Goal: Information Seeking & Learning: Check status

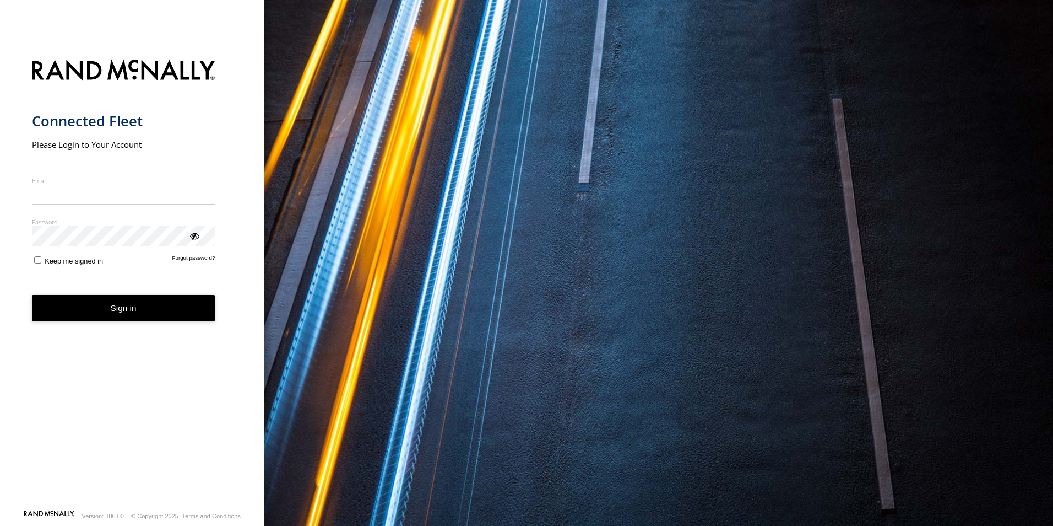
type input "**********"
click at [155, 311] on button "Sign in" at bounding box center [123, 308] width 183 height 27
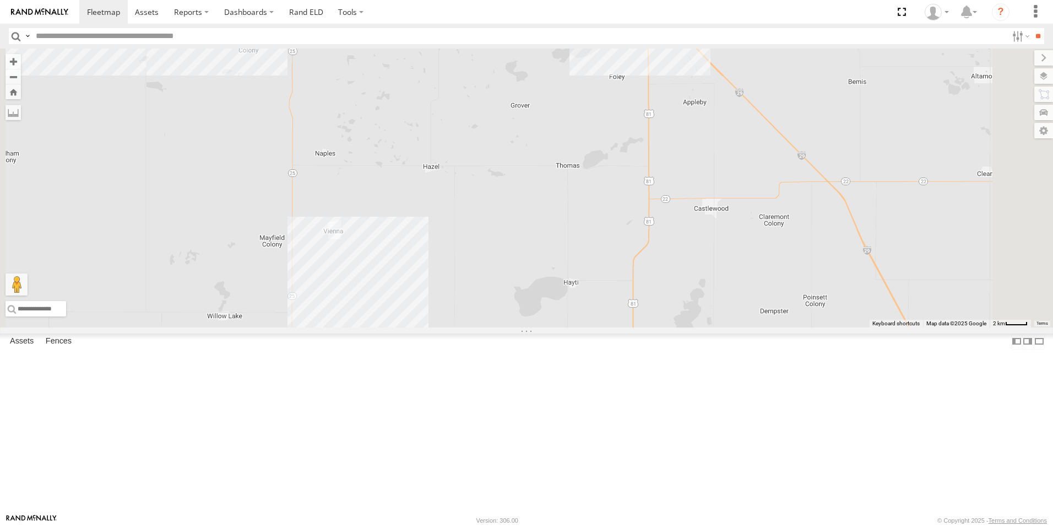
click at [707, 18] on span at bounding box center [695, 3] width 24 height 30
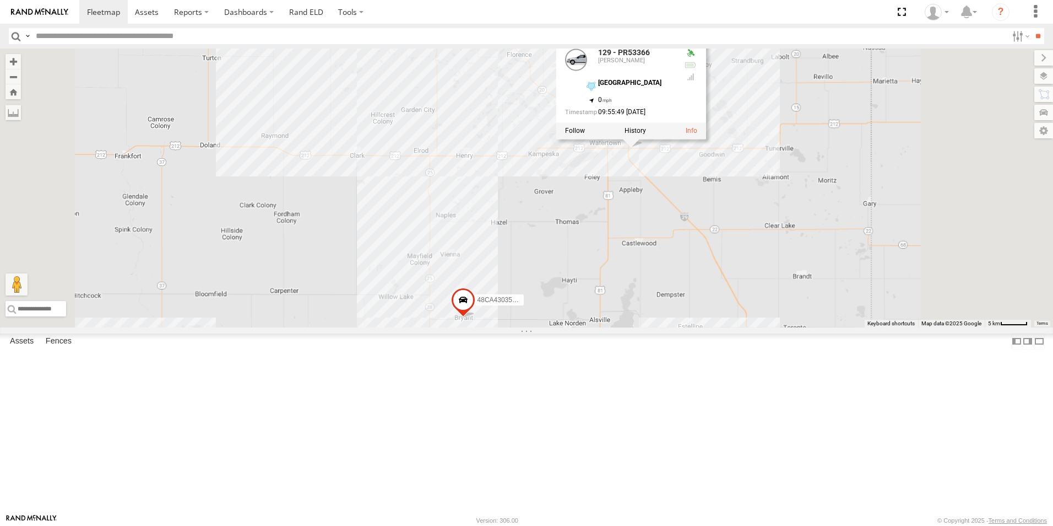
drag, startPoint x: 841, startPoint y: 203, endPoint x: 788, endPoint y: 266, distance: 82.5
click at [791, 269] on div "129 - PR53366 48CA43035C64 129 - PR53366 Bryant Watertown 44.89162 , -97.05062 …" at bounding box center [526, 187] width 1053 height 279
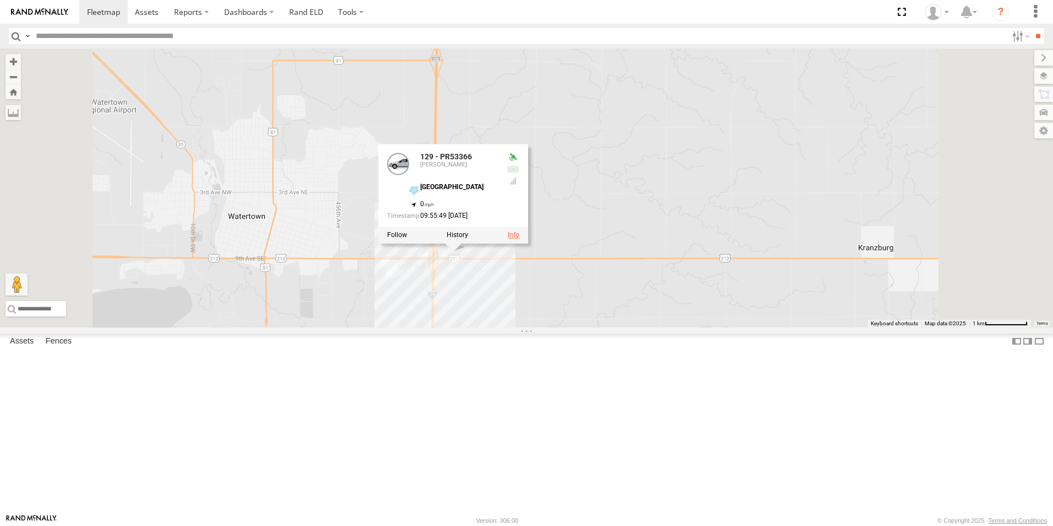
click at [520, 239] on link at bounding box center [514, 235] width 12 height 8
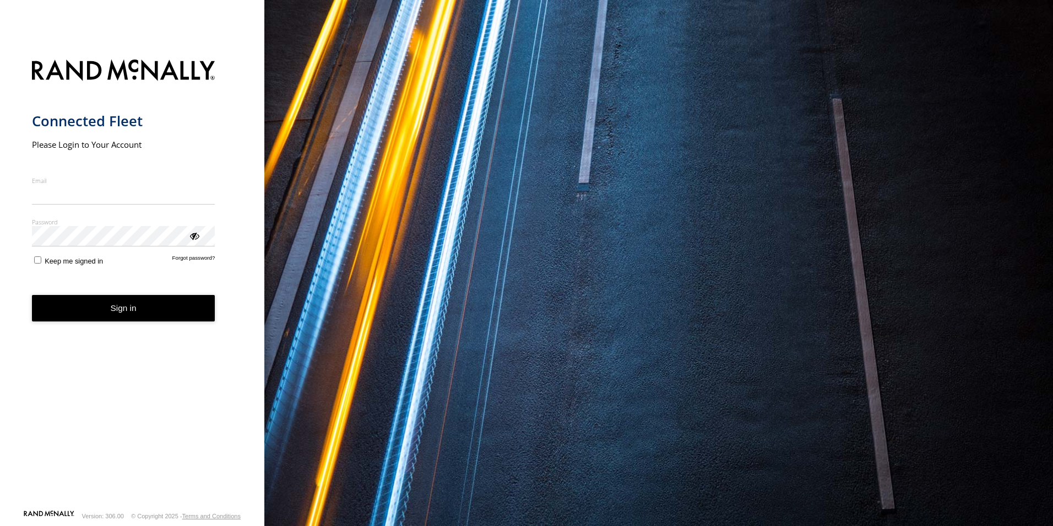
type input "**********"
click at [167, 316] on button "Sign in" at bounding box center [123, 308] width 183 height 27
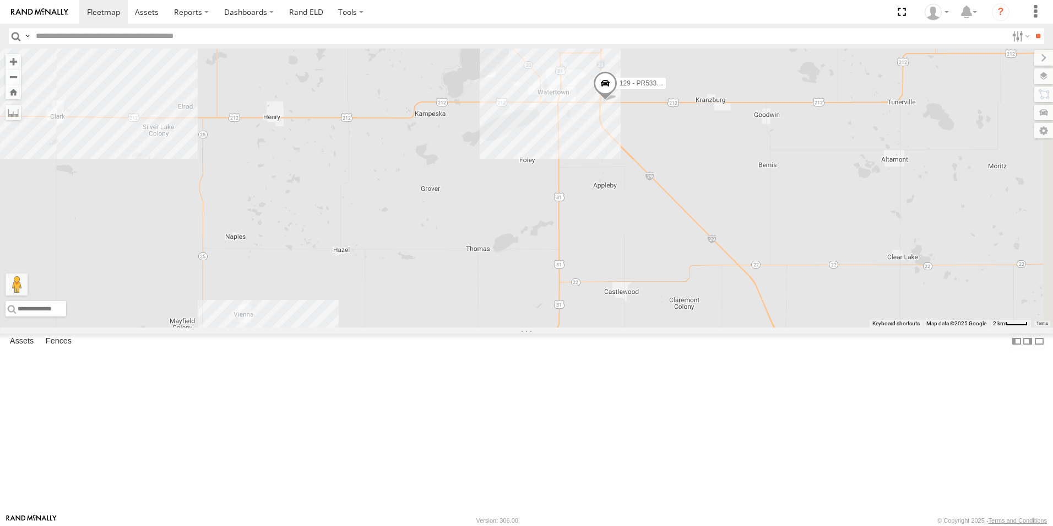
drag, startPoint x: 864, startPoint y: 167, endPoint x: 764, endPoint y: 240, distance: 124.0
click at [780, 240] on div "129 - PR53366 48CA43035C64" at bounding box center [526, 187] width 1053 height 279
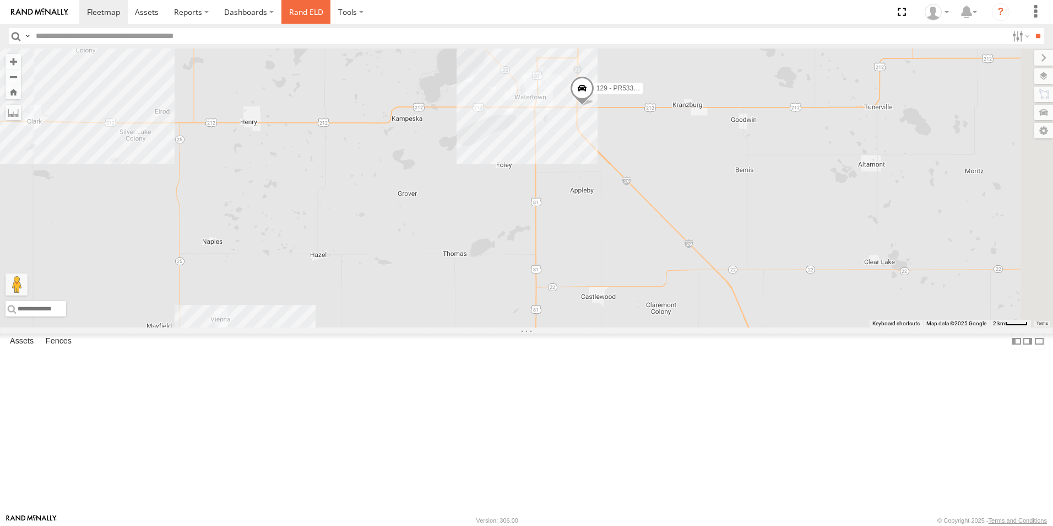
click at [303, 12] on link "Rand ELD" at bounding box center [307, 12] width 50 height 24
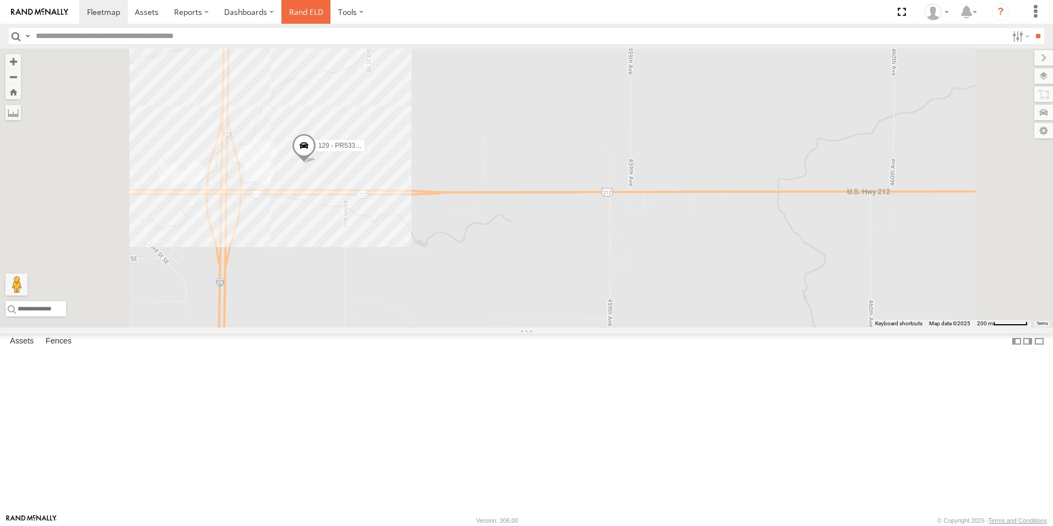
scroll to position [45, 0]
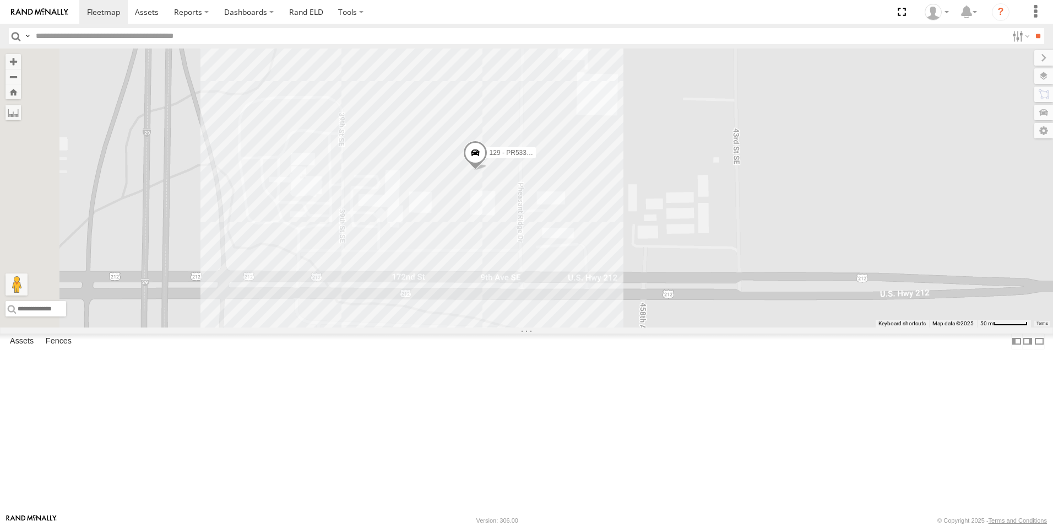
drag, startPoint x: 414, startPoint y: 336, endPoint x: 578, endPoint y: 302, distance: 167.7
click at [578, 302] on div "129 - PR53366 48CA43035C64" at bounding box center [526, 187] width 1053 height 279
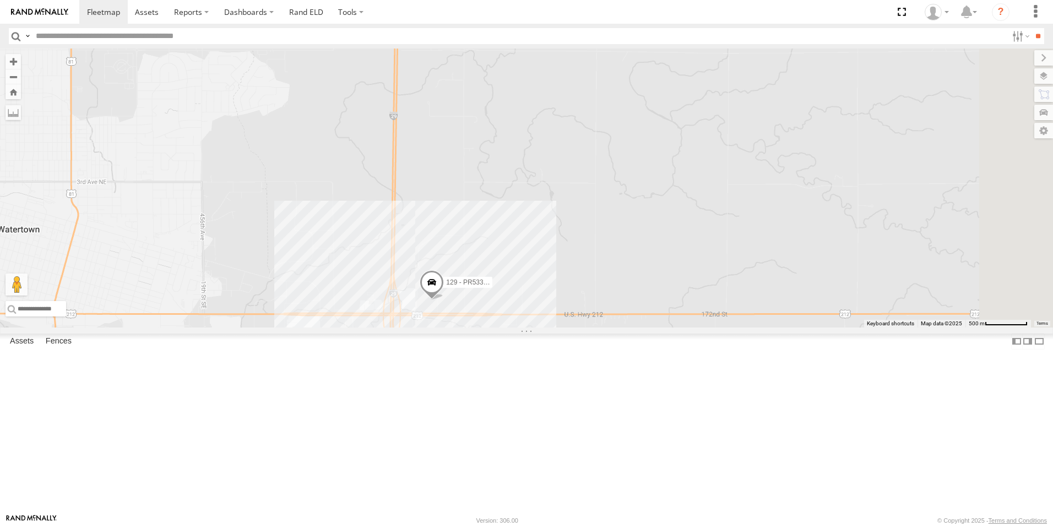
drag, startPoint x: 678, startPoint y: 313, endPoint x: 666, endPoint y: 342, distance: 31.3
click at [671, 327] on div "129 - PR53366 48CA43035C64" at bounding box center [526, 187] width 1053 height 279
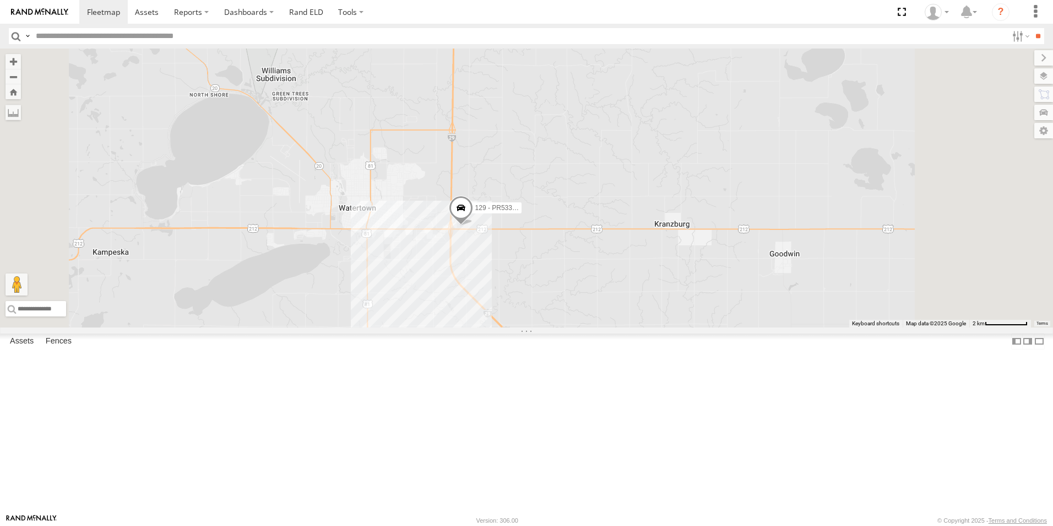
click at [673, 327] on div "129 - PR53366 48CA43035C64" at bounding box center [526, 187] width 1053 height 279
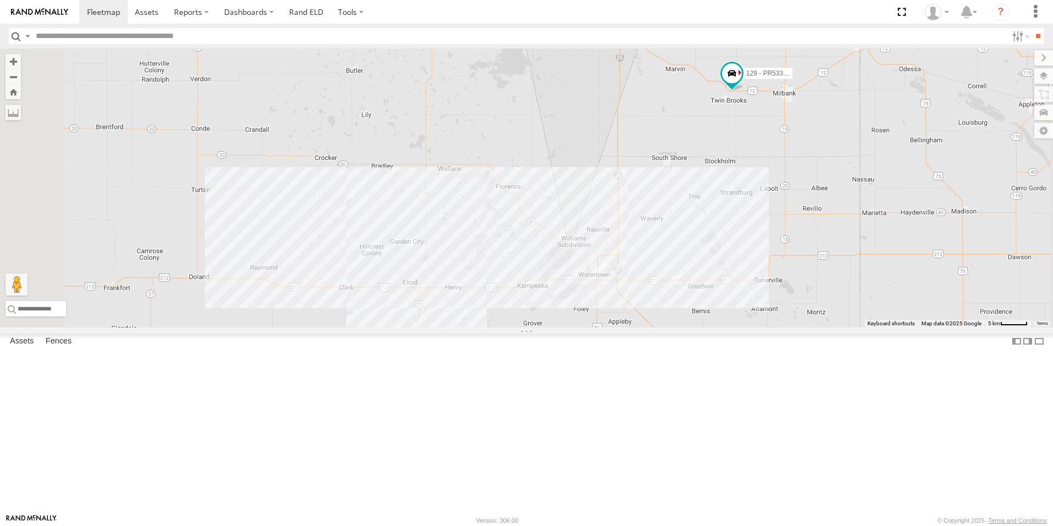
drag, startPoint x: 747, startPoint y: 235, endPoint x: 760, endPoint y: 294, distance: 60.3
click at [760, 294] on div "129 - PR53366 48CA43035C64" at bounding box center [526, 187] width 1053 height 279
